Goal: Navigation & Orientation: Find specific page/section

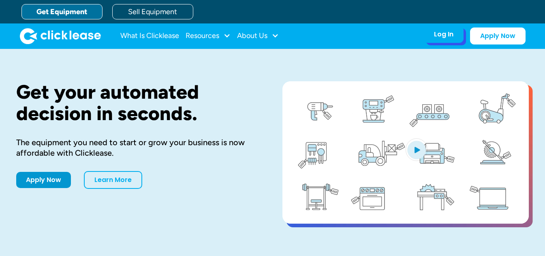
click at [444, 32] on div "Log In" at bounding box center [443, 34] width 19 height 8
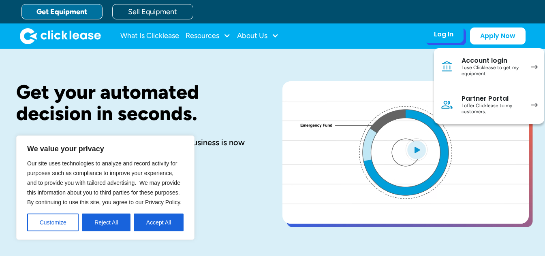
click at [437, 38] on div "Log In" at bounding box center [443, 34] width 19 height 8
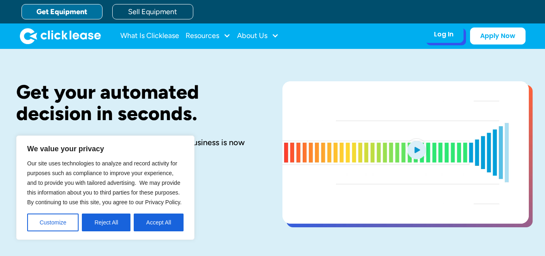
click at [440, 34] on div "Log In" at bounding box center [443, 34] width 19 height 8
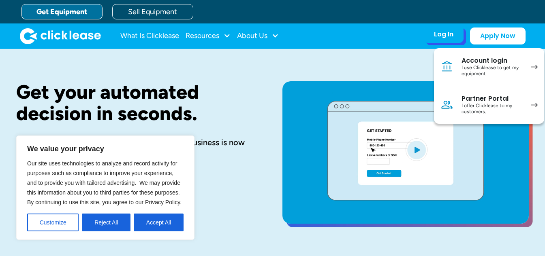
click at [476, 74] on div "I use Clicklease to get my equipment" at bounding box center [491, 71] width 61 height 13
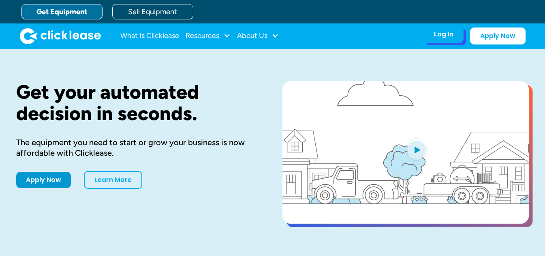
click at [449, 28] on div "Log In Account login I use Clicklease to get my equipment Partner Portal I offe…" at bounding box center [444, 34] width 40 height 17
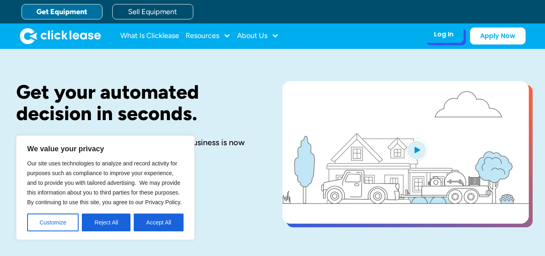
click at [446, 36] on div "Log In" at bounding box center [443, 34] width 19 height 8
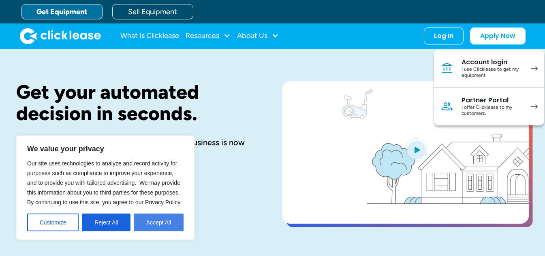
click at [152, 218] on button "Accept All" at bounding box center [159, 223] width 50 height 18
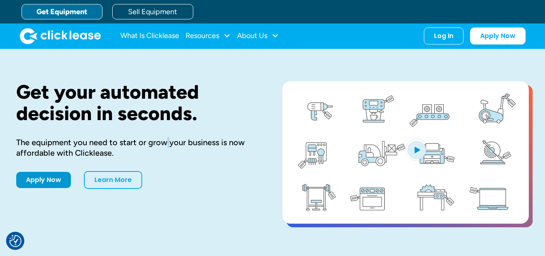
click at [167, 137] on div "Get your automated decision in seconds. The equipment you need to start or grow…" at bounding box center [136, 153] width 240 height 145
click at [457, 34] on div "Log In Account login I use Clicklease to get my equipment Partner Portal I offe…" at bounding box center [444, 34] width 40 height 17
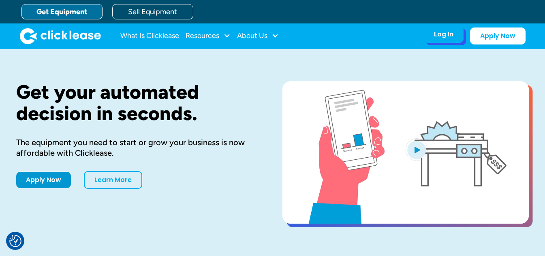
click at [442, 36] on div "Log In" at bounding box center [443, 34] width 19 height 8
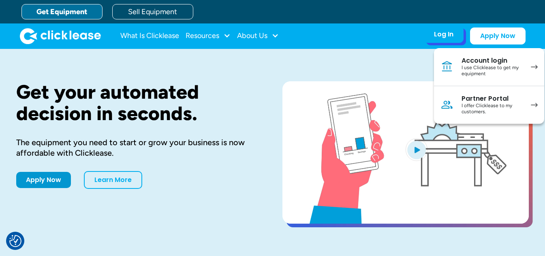
click at [484, 112] on div "I offer Clicklease to my customers." at bounding box center [491, 109] width 61 height 13
